Goal: Find specific page/section: Find specific page/section

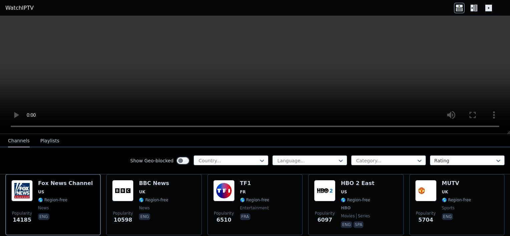
scroll to position [101, 0]
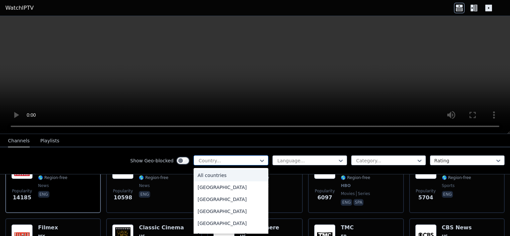
click at [221, 160] on div at bounding box center [228, 160] width 61 height 7
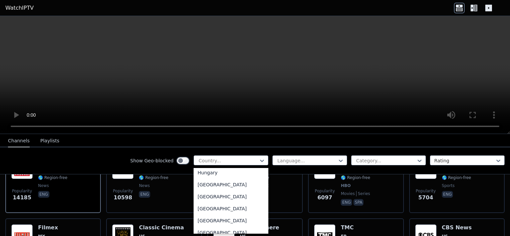
scroll to position [1011, 0]
click at [201, 202] on div "[GEOGRAPHIC_DATA]" at bounding box center [230, 197] width 75 height 12
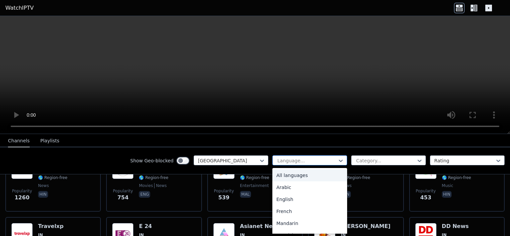
click at [314, 160] on div at bounding box center [307, 160] width 61 height 7
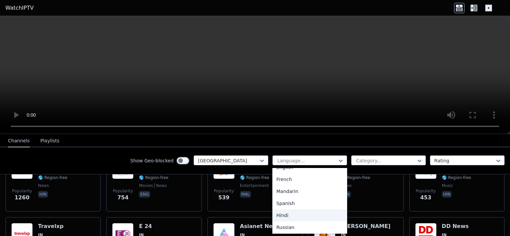
scroll to position [36, 0]
click at [298, 214] on div "Hindi" at bounding box center [309, 212] width 75 height 12
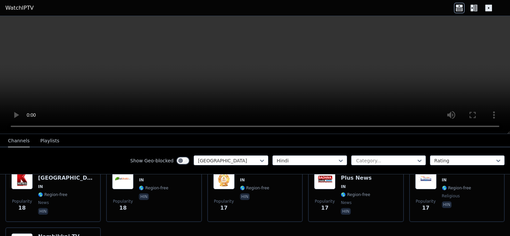
scroll to position [626, 0]
